Goal: Information Seeking & Learning: Learn about a topic

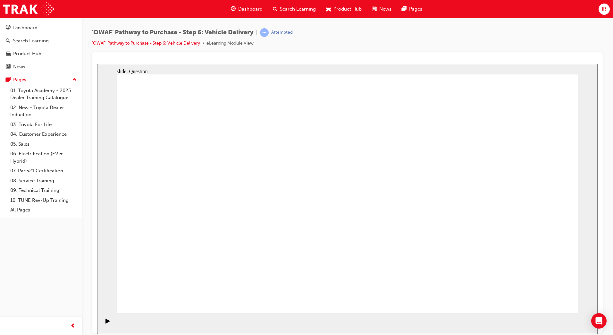
radio input "false"
radio input "true"
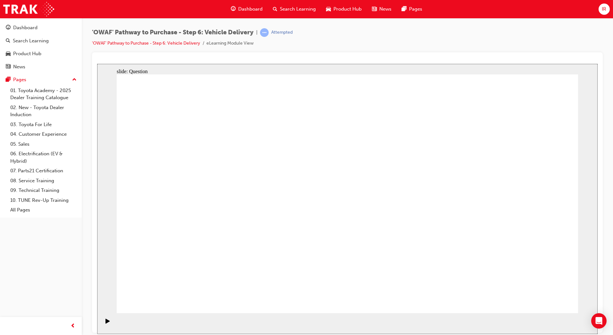
drag, startPoint x: 266, startPoint y: 275, endPoint x: 279, endPoint y: 176, distance: 100.0
drag, startPoint x: 317, startPoint y: 247, endPoint x: 415, endPoint y: 179, distance: 119.5
drag, startPoint x: 414, startPoint y: 244, endPoint x: 221, endPoint y: 204, distance: 197.2
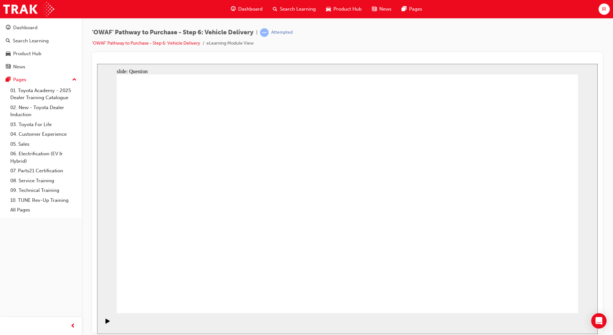
drag, startPoint x: 270, startPoint y: 255, endPoint x: 280, endPoint y: 187, distance: 68.1
checkbox input "true"
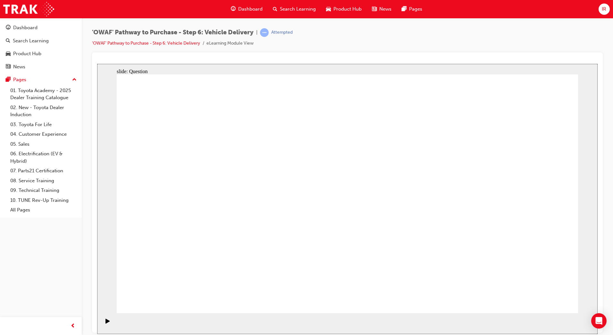
checkbox input "true"
checkbox input "false"
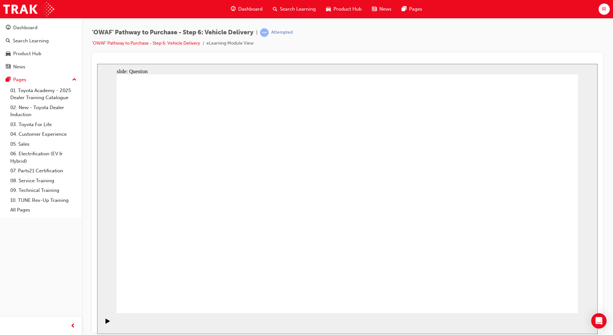
checkbox input "true"
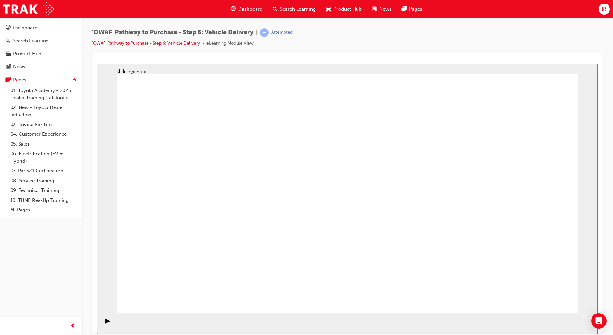
drag, startPoint x: 501, startPoint y: 182, endPoint x: 228, endPoint y: 218, distance: 275.1
drag, startPoint x: 487, startPoint y: 227, endPoint x: 193, endPoint y: 241, distance: 294.5
drag, startPoint x: 485, startPoint y: 222, endPoint x: 338, endPoint y: 238, distance: 147.8
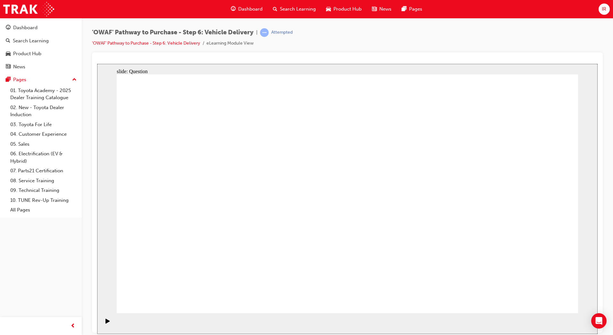
drag, startPoint x: 506, startPoint y: 201, endPoint x: 222, endPoint y: 215, distance: 284.6
drag, startPoint x: 493, startPoint y: 208, endPoint x: 194, endPoint y: 235, distance: 300.2
drag, startPoint x: 509, startPoint y: 187, endPoint x: 329, endPoint y: 228, distance: 184.2
drag, startPoint x: 492, startPoint y: 222, endPoint x: 209, endPoint y: 250, distance: 284.6
drag, startPoint x: 490, startPoint y: 225, endPoint x: 202, endPoint y: 254, distance: 289.5
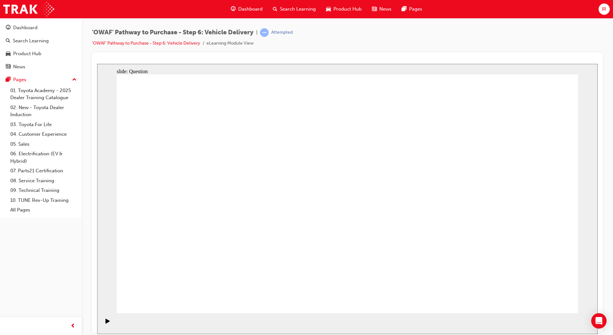
radio input "true"
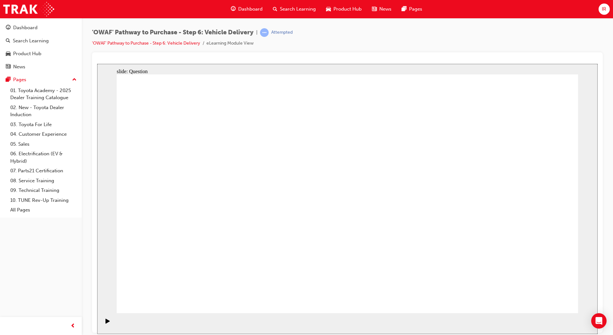
radio input "true"
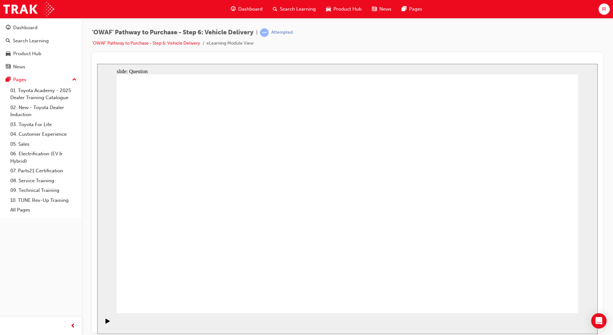
radio input "true"
drag, startPoint x: 267, startPoint y: 247, endPoint x: 283, endPoint y: 179, distance: 69.4
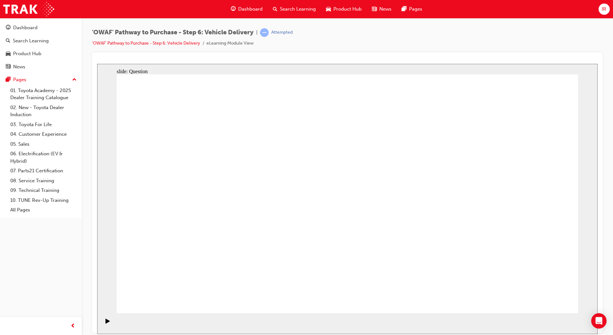
drag, startPoint x: 362, startPoint y: 248, endPoint x: 436, endPoint y: 175, distance: 103.7
drag, startPoint x: 426, startPoint y: 244, endPoint x: 231, endPoint y: 205, distance: 198.9
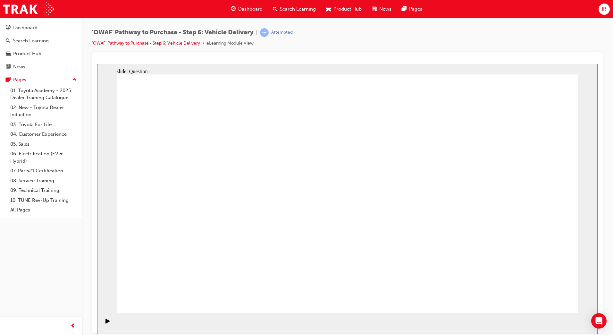
checkbox input "true"
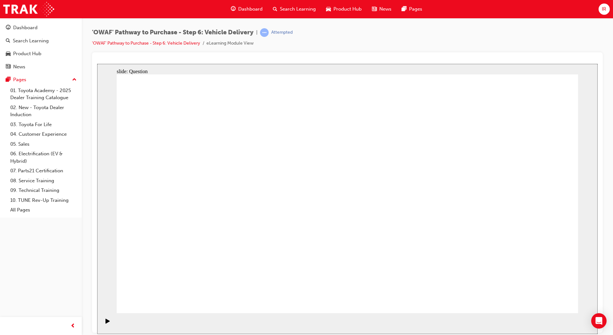
checkbox input "false"
drag, startPoint x: 519, startPoint y: 218, endPoint x: 224, endPoint y: 248, distance: 297.0
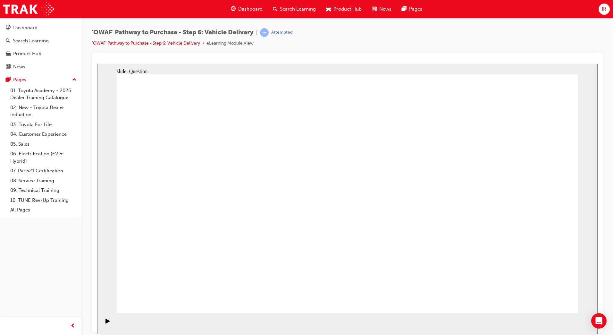
drag, startPoint x: 527, startPoint y: 206, endPoint x: 214, endPoint y: 231, distance: 314.1
drag, startPoint x: 521, startPoint y: 188, endPoint x: 360, endPoint y: 223, distance: 164.7
drag, startPoint x: 496, startPoint y: 213, endPoint x: 193, endPoint y: 237, distance: 304.4
drag, startPoint x: 519, startPoint y: 195, endPoint x: 213, endPoint y: 223, distance: 307.3
drag, startPoint x: 520, startPoint y: 199, endPoint x: 361, endPoint y: 227, distance: 160.9
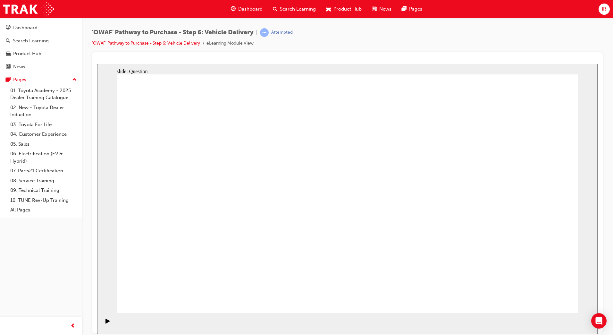
drag, startPoint x: 497, startPoint y: 221, endPoint x: 209, endPoint y: 244, distance: 288.4
drag, startPoint x: 395, startPoint y: 192, endPoint x: 213, endPoint y: 207, distance: 182.8
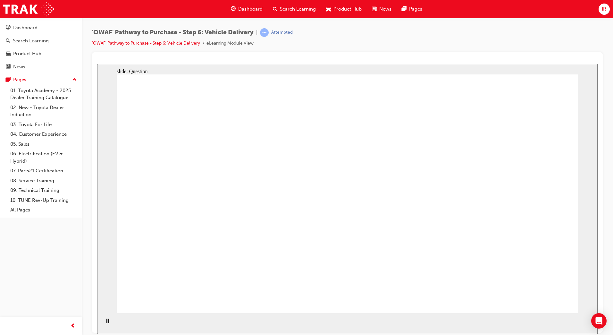
radio input "true"
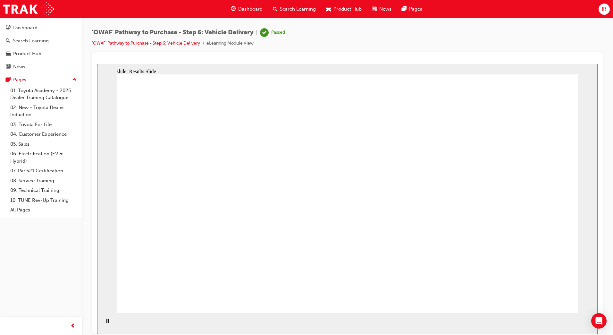
click at [301, 13] on span "Search Learning" at bounding box center [298, 8] width 36 height 7
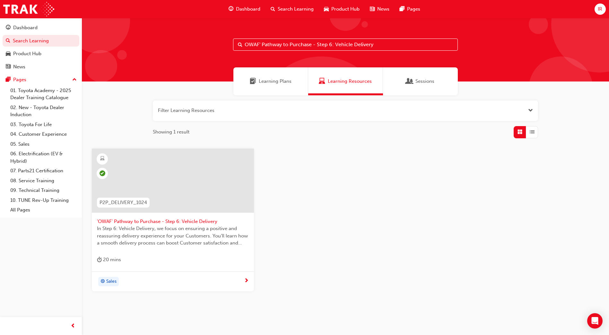
drag, startPoint x: 388, startPoint y: 54, endPoint x: 275, endPoint y: 51, distance: 112.6
click at [275, 51] on div "OWAF' Pathway to Purchase - Step 6: Vehicle Delivery" at bounding box center [345, 50] width 527 height 64
drag, startPoint x: 377, startPoint y: 45, endPoint x: 229, endPoint y: 45, distance: 147.6
click at [229, 45] on div "OWAF' Pathway to Purchase - Step 6: Vehicle Delivery" at bounding box center [345, 50] width 527 height 64
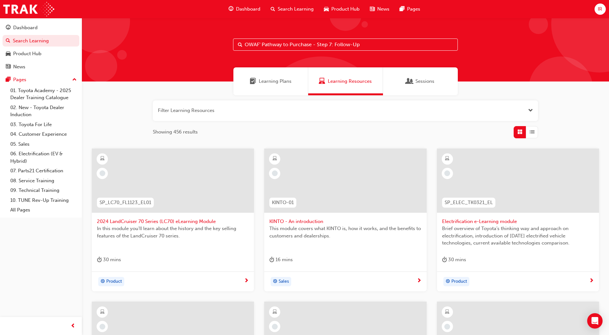
type input "OWAF' Pathway to Purchase - Step 7: Follow-Up"
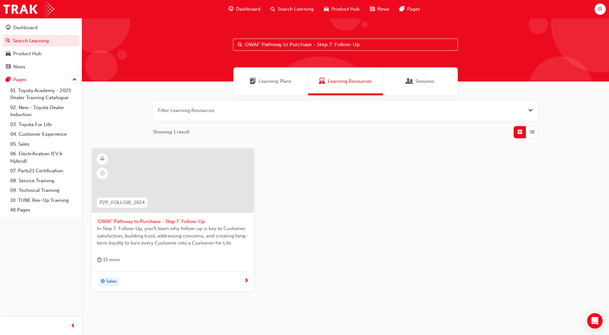
click at [158, 229] on span "In Step 7: Follow-Up, you'll learn why follow-up is key to Customer satisfactio…" at bounding box center [173, 236] width 152 height 22
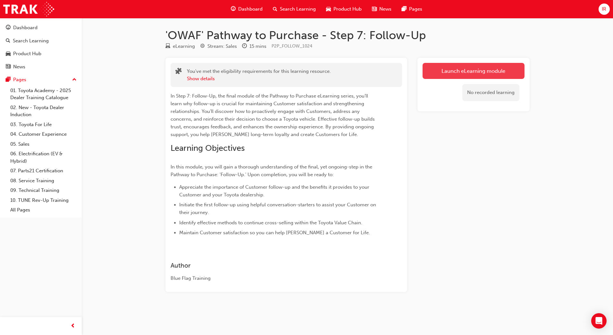
click at [451, 70] on link "Launch eLearning module" at bounding box center [474, 71] width 102 height 16
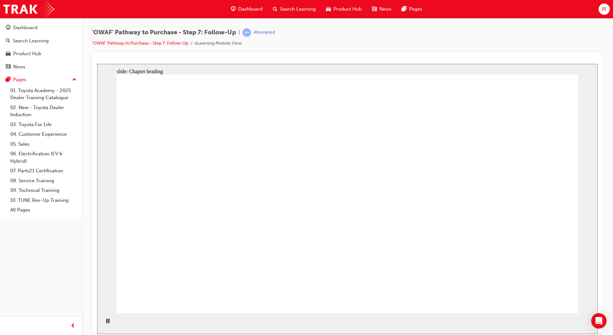
drag, startPoint x: 443, startPoint y: 112, endPoint x: 466, endPoint y: 115, distance: 24.0
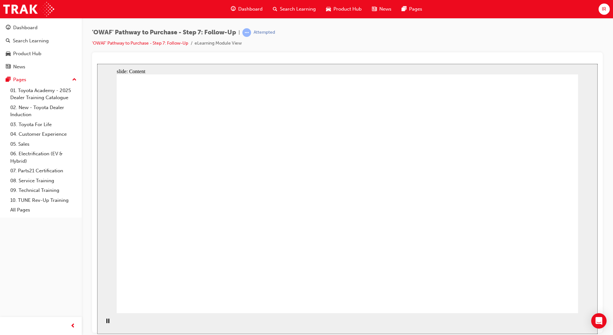
drag, startPoint x: 373, startPoint y: 183, endPoint x: 380, endPoint y: 149, distance: 34.6
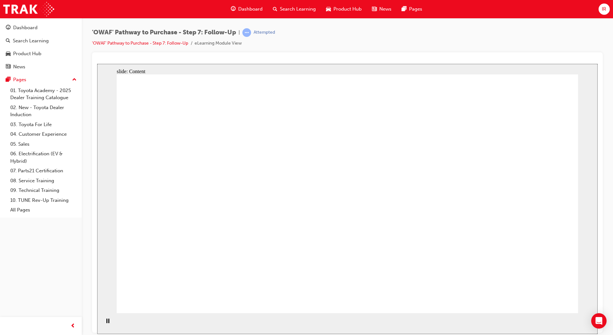
drag, startPoint x: 171, startPoint y: 173, endPoint x: 163, endPoint y: 183, distance: 12.5
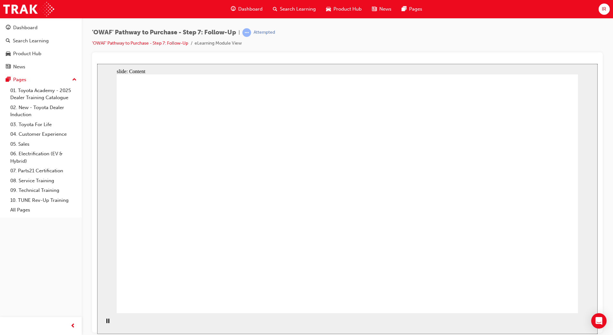
drag, startPoint x: 342, startPoint y: 156, endPoint x: 481, endPoint y: 152, distance: 139.6
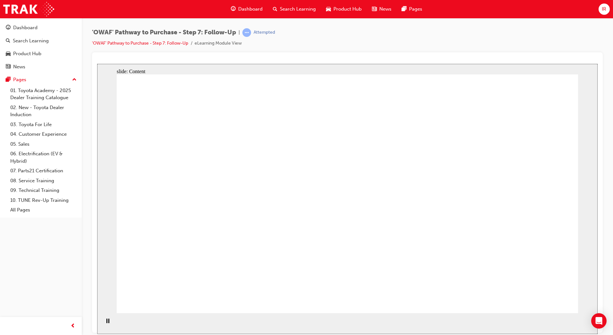
drag, startPoint x: 466, startPoint y: 164, endPoint x: 472, endPoint y: 166, distance: 6.1
drag, startPoint x: 529, startPoint y: 157, endPoint x: 484, endPoint y: 172, distance: 46.9
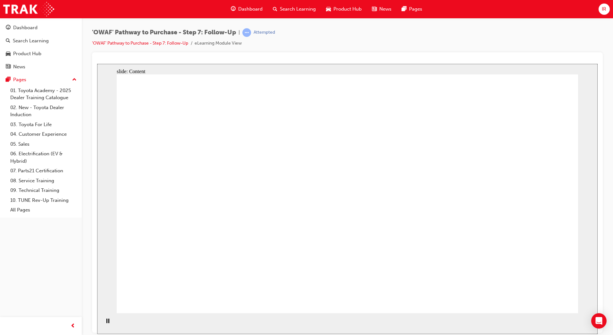
drag, startPoint x: 175, startPoint y: 170, endPoint x: 189, endPoint y: 174, distance: 13.5
drag, startPoint x: 149, startPoint y: 179, endPoint x: 188, endPoint y: 220, distance: 56.7
drag, startPoint x: 199, startPoint y: 184, endPoint x: 252, endPoint y: 192, distance: 53.8
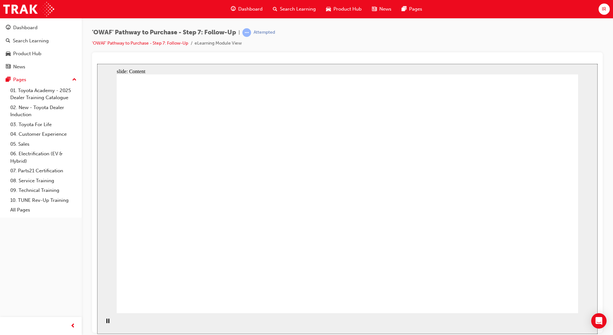
drag, startPoint x: 352, startPoint y: 194, endPoint x: 314, endPoint y: 199, distance: 37.8
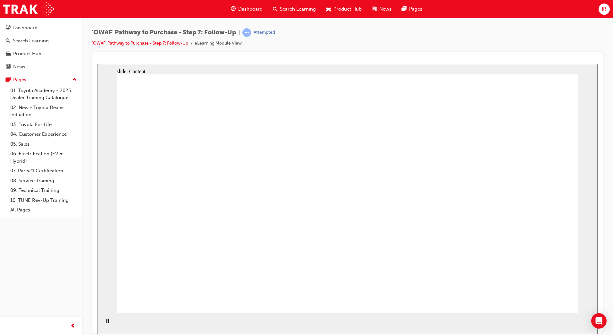
drag, startPoint x: 282, startPoint y: 165, endPoint x: 283, endPoint y: 169, distance: 4.2
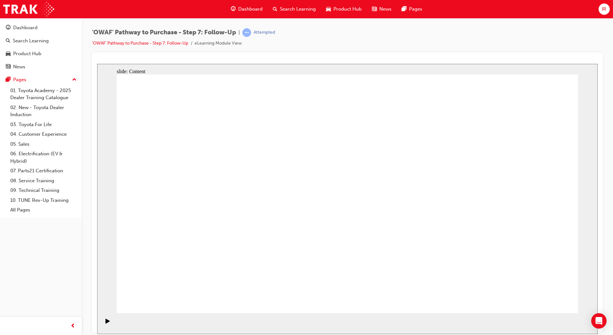
drag, startPoint x: 527, startPoint y: 289, endPoint x: 555, endPoint y: 295, distance: 28.6
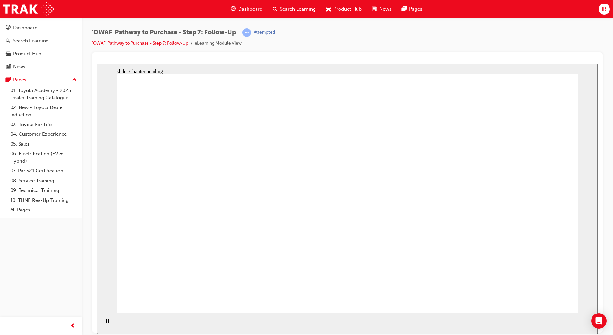
drag, startPoint x: 242, startPoint y: 197, endPoint x: 221, endPoint y: 164, distance: 39.4
drag, startPoint x: 521, startPoint y: 302, endPoint x: 539, endPoint y: 296, distance: 19.0
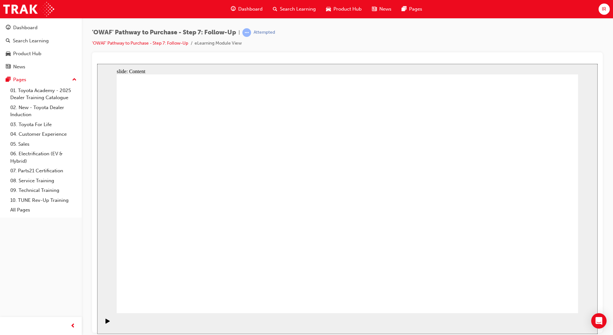
drag, startPoint x: 227, startPoint y: 168, endPoint x: 248, endPoint y: 170, distance: 20.9
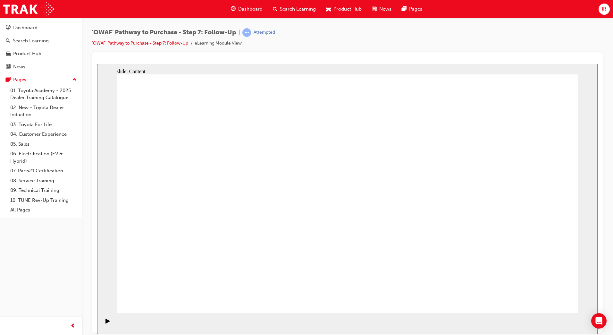
drag, startPoint x: 313, startPoint y: 180, endPoint x: 311, endPoint y: 183, distance: 3.7
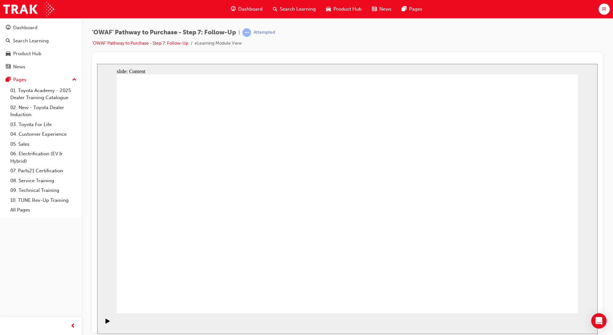
drag, startPoint x: 245, startPoint y: 221, endPoint x: 275, endPoint y: 228, distance: 30.3
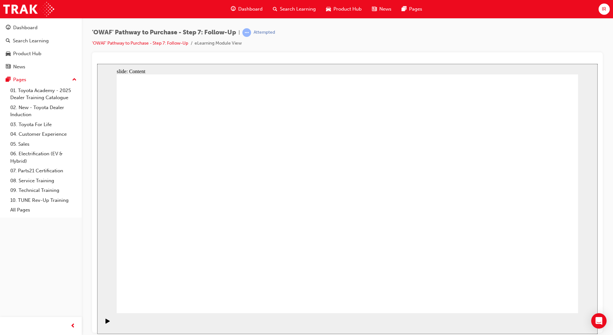
drag, startPoint x: 478, startPoint y: 237, endPoint x: 475, endPoint y: 245, distance: 8.2
drag, startPoint x: 325, startPoint y: 230, endPoint x: 322, endPoint y: 232, distance: 3.7
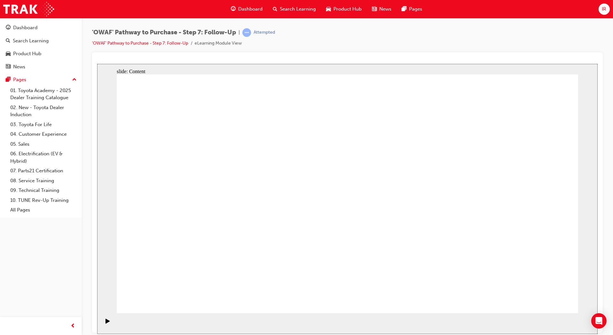
drag, startPoint x: 301, startPoint y: 267, endPoint x: 295, endPoint y: 261, distance: 7.5
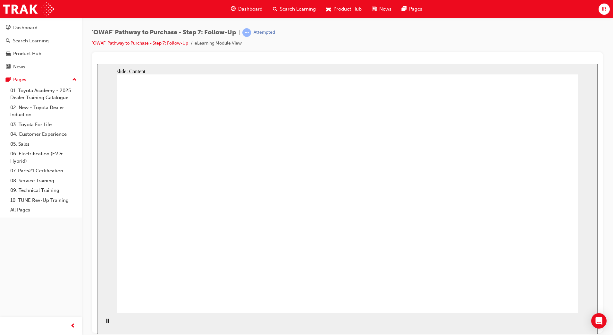
drag, startPoint x: 151, startPoint y: 133, endPoint x: 183, endPoint y: 131, distance: 32.1
drag, startPoint x: 299, startPoint y: 149, endPoint x: 288, endPoint y: 149, distance: 10.9
drag, startPoint x: 184, startPoint y: 130, endPoint x: 444, endPoint y: 169, distance: 262.5
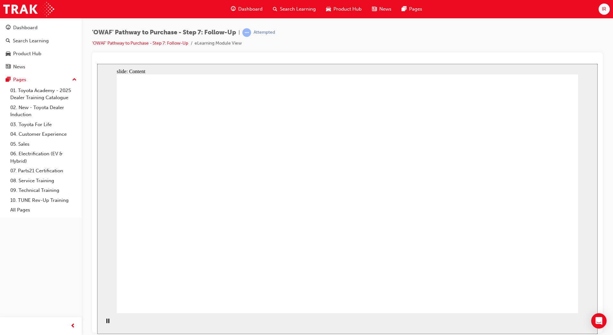
drag, startPoint x: 245, startPoint y: 148, endPoint x: 254, endPoint y: 148, distance: 8.3
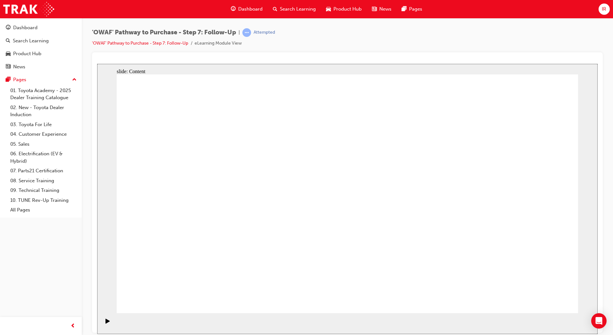
drag, startPoint x: 373, startPoint y: 216, endPoint x: 377, endPoint y: 229, distance: 13.9
drag, startPoint x: 168, startPoint y: 239, endPoint x: 190, endPoint y: 236, distance: 22.2
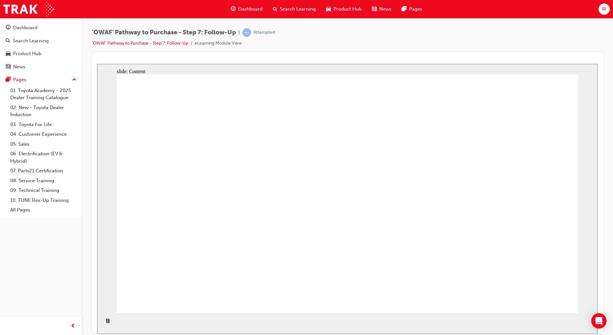
drag, startPoint x: 235, startPoint y: 233, endPoint x: 322, endPoint y: 220, distance: 87.5
drag, startPoint x: 468, startPoint y: 242, endPoint x: 502, endPoint y: 236, distance: 34.5
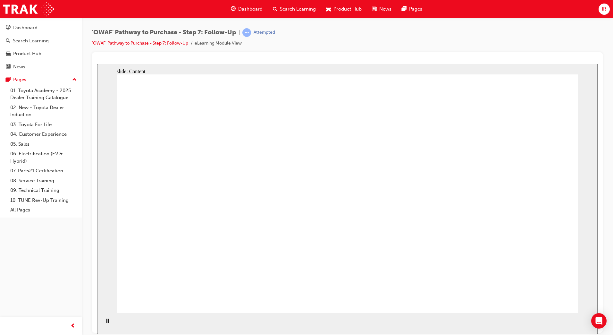
drag, startPoint x: 355, startPoint y: 107, endPoint x: 358, endPoint y: 108, distance: 3.3
drag, startPoint x: 443, startPoint y: 106, endPoint x: 448, endPoint y: 123, distance: 17.1
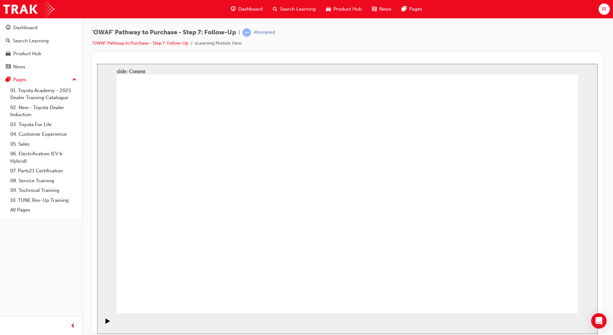
drag, startPoint x: 543, startPoint y: 295, endPoint x: 541, endPoint y: 293, distance: 3.9
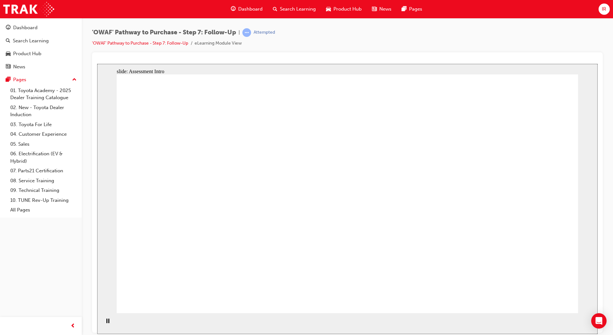
radio input "true"
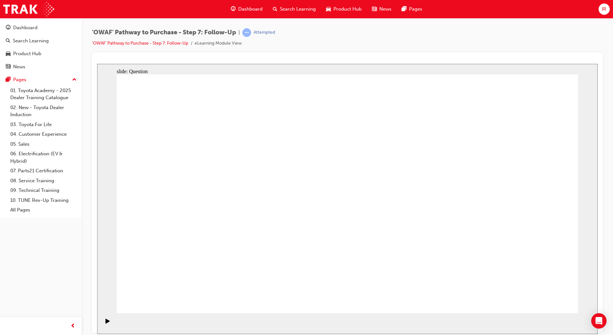
drag, startPoint x: 244, startPoint y: 258, endPoint x: 331, endPoint y: 171, distance: 122.7
drag, startPoint x: 347, startPoint y: 284, endPoint x: 220, endPoint y: 194, distance: 155.5
drag, startPoint x: 427, startPoint y: 256, endPoint x: 278, endPoint y: 209, distance: 156.6
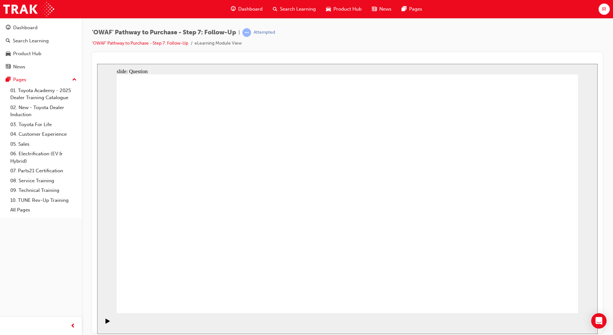
radio input "true"
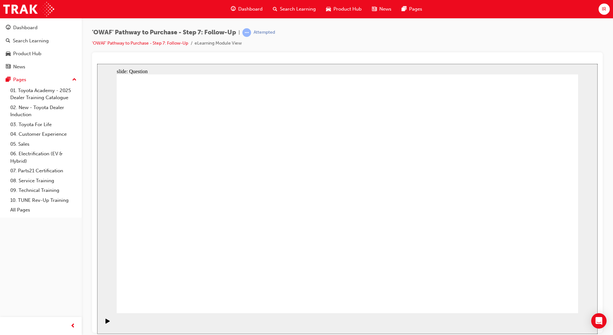
radio input "true"
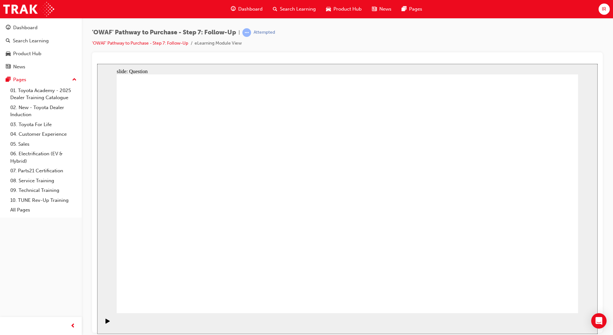
radio input "true"
